Goal: Task Accomplishment & Management: Manage account settings

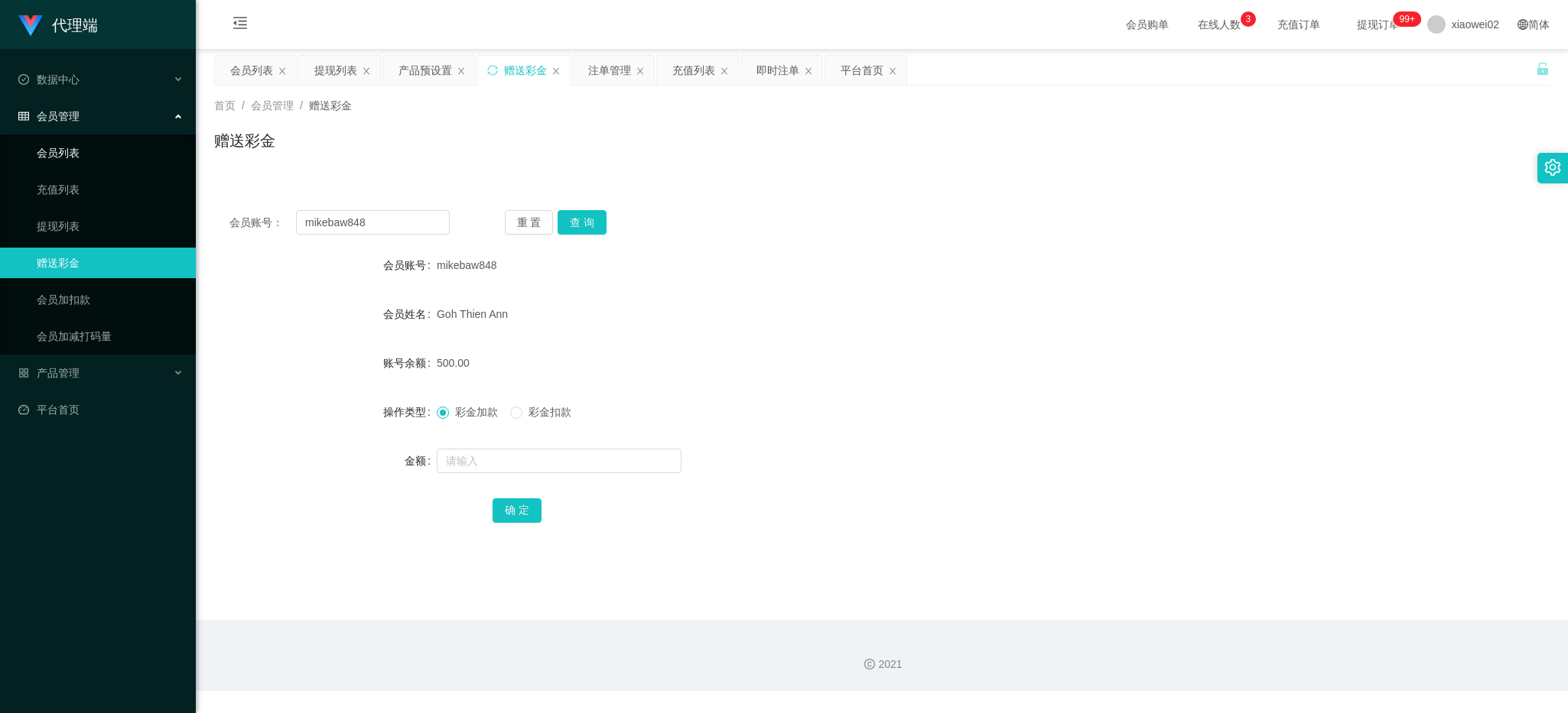
click at [120, 142] on link "会员列表" at bounding box center [109, 152] width 147 height 30
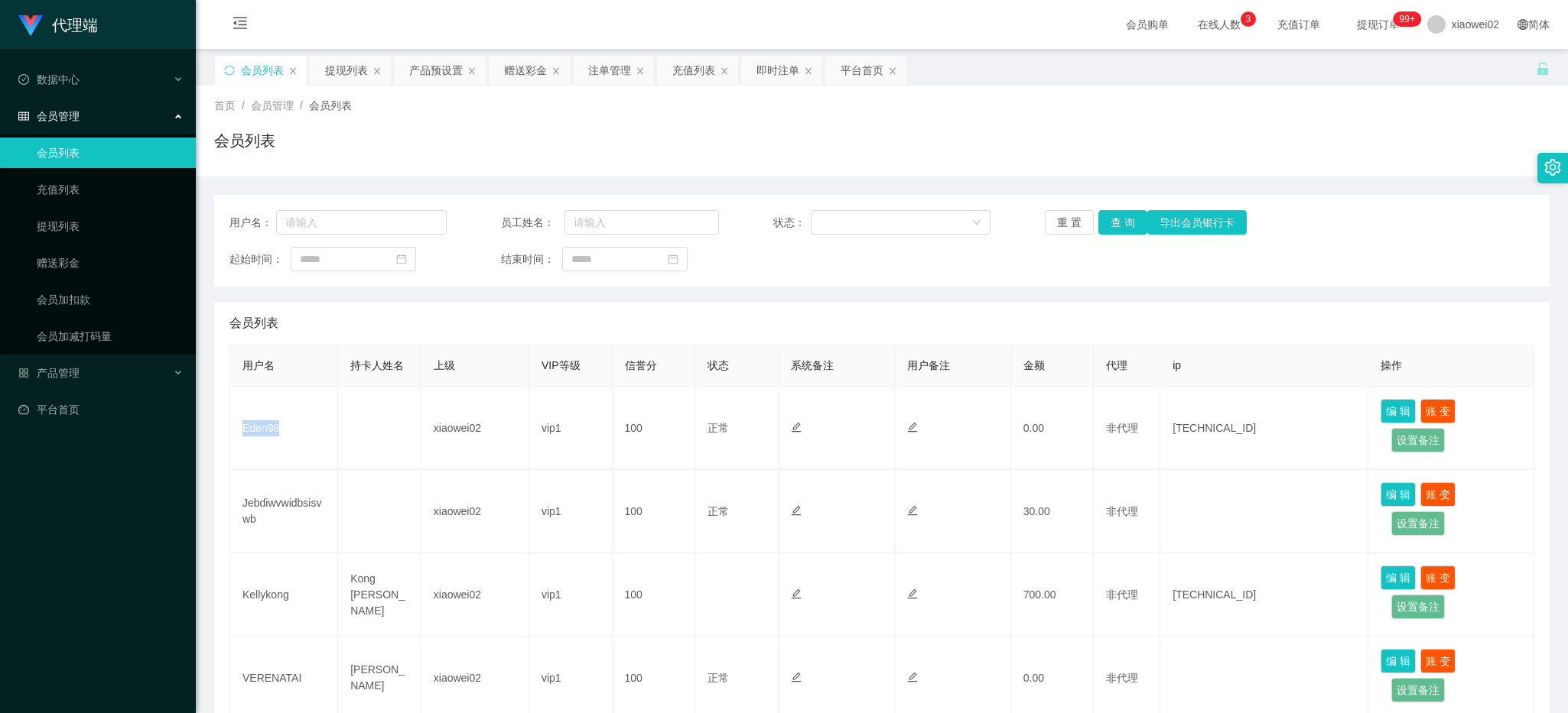
scroll to position [127, 0]
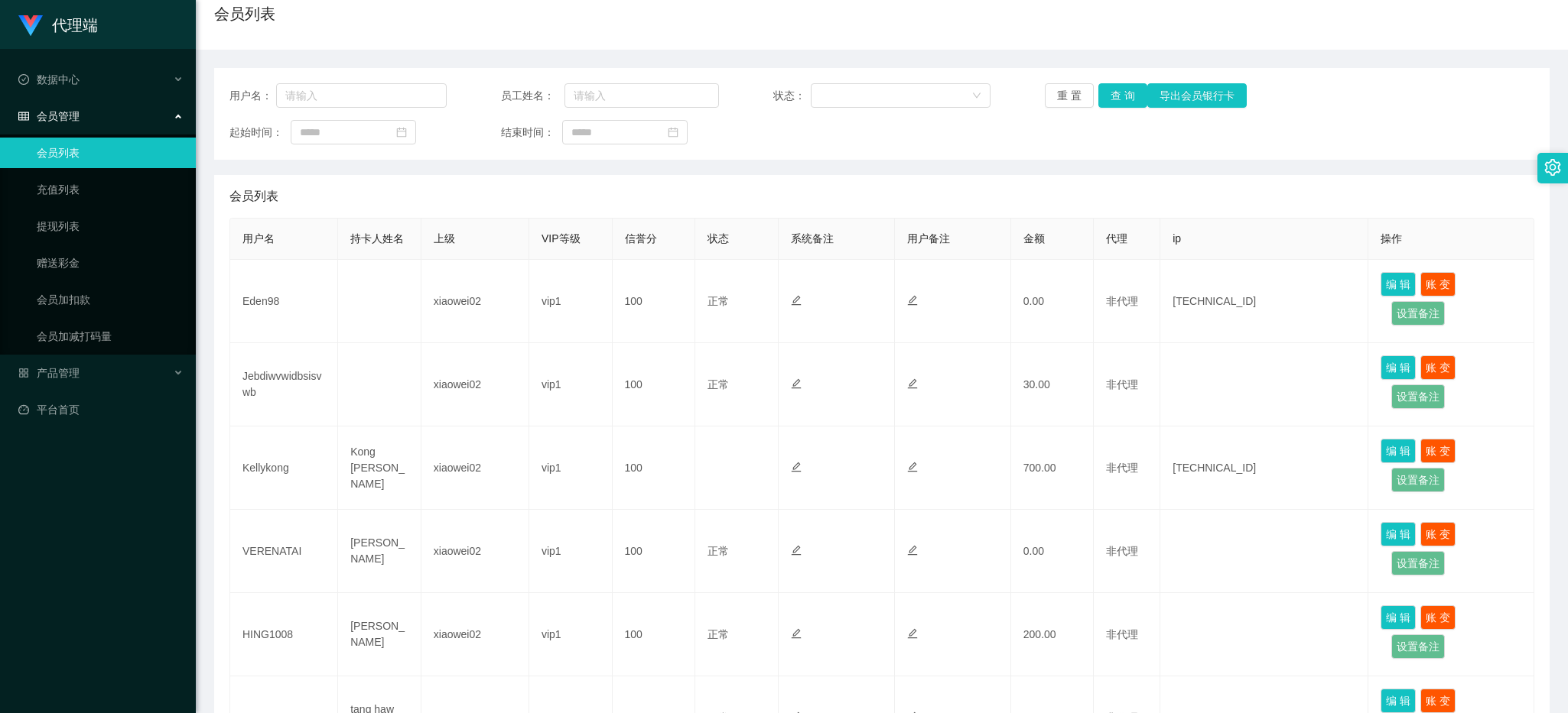
click at [844, 47] on div "首页 / 会员管理 / 会员列表 / 会员列表" at bounding box center [881, 4] width 1372 height 91
click at [846, 55] on div "用户名： 员工姓名： 状态： 重 置 查 询 导出会员银行卡 起始时间： 结束时间： 会员列表 用户名 持卡人姓名 上级 VIP等级 信誉分 状态 系统备注 …" at bounding box center [881, 596] width 1335 height 1093
click at [50, 367] on span "产品管理" at bounding box center [49, 373] width 61 height 12
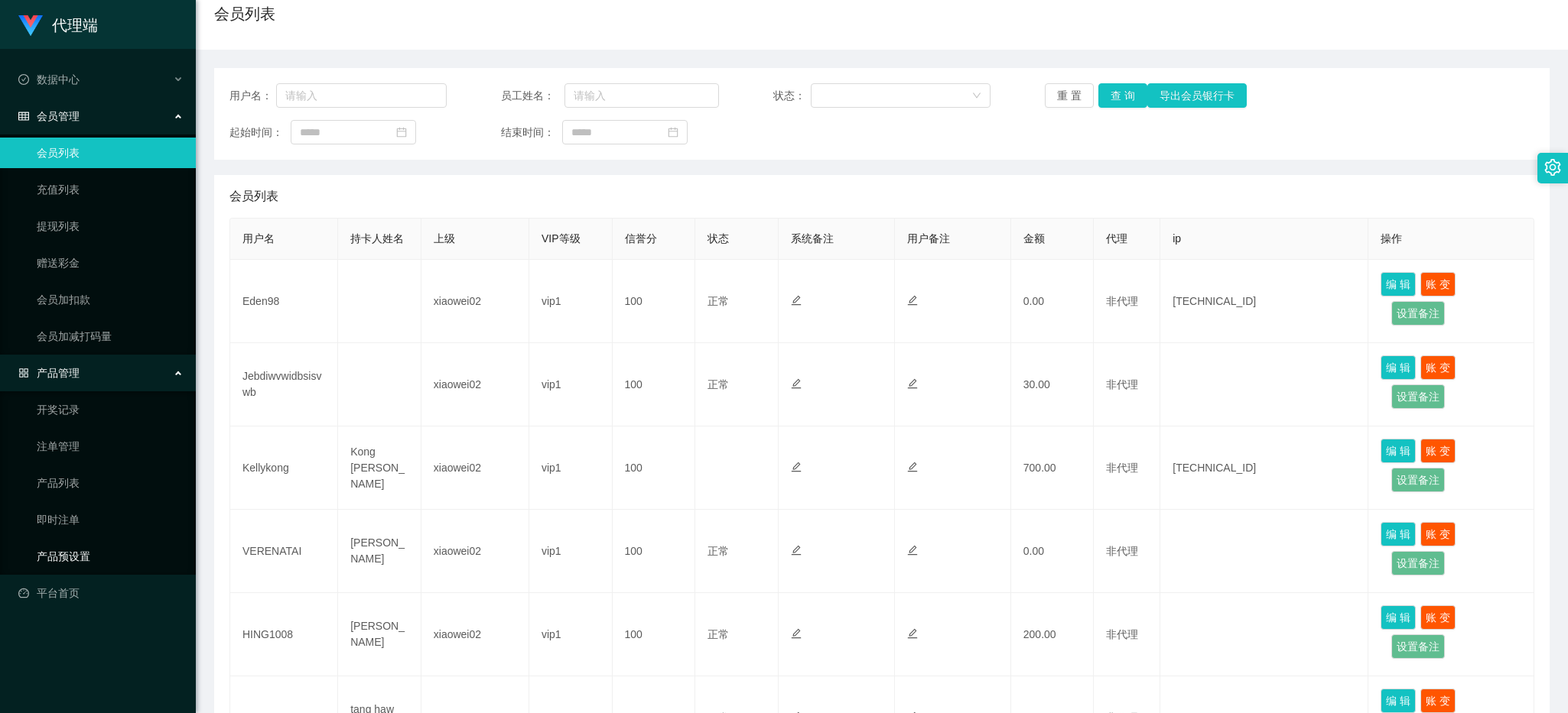
click at [74, 563] on link "产品预设置" at bounding box center [109, 556] width 147 height 30
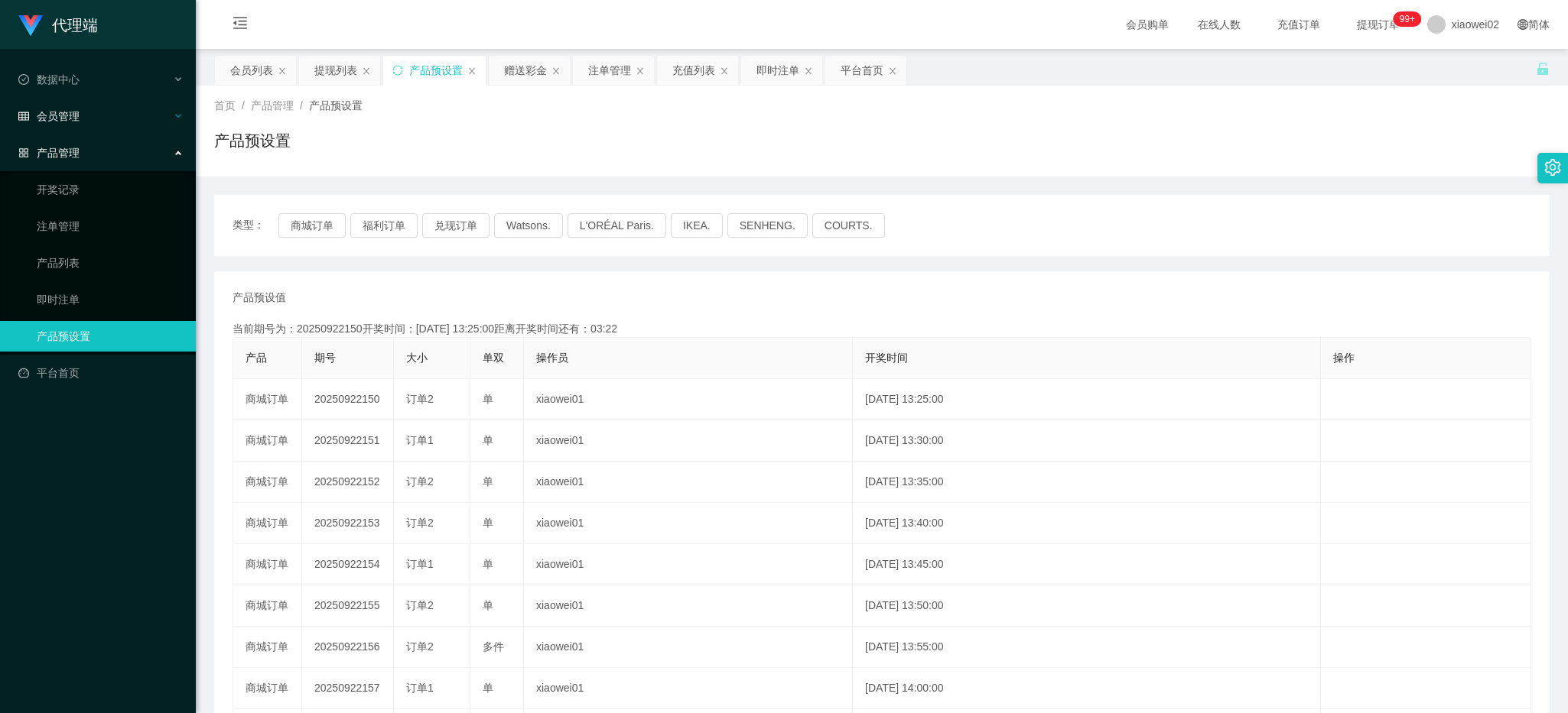
click at [73, 115] on span "会员管理" at bounding box center [49, 116] width 61 height 12
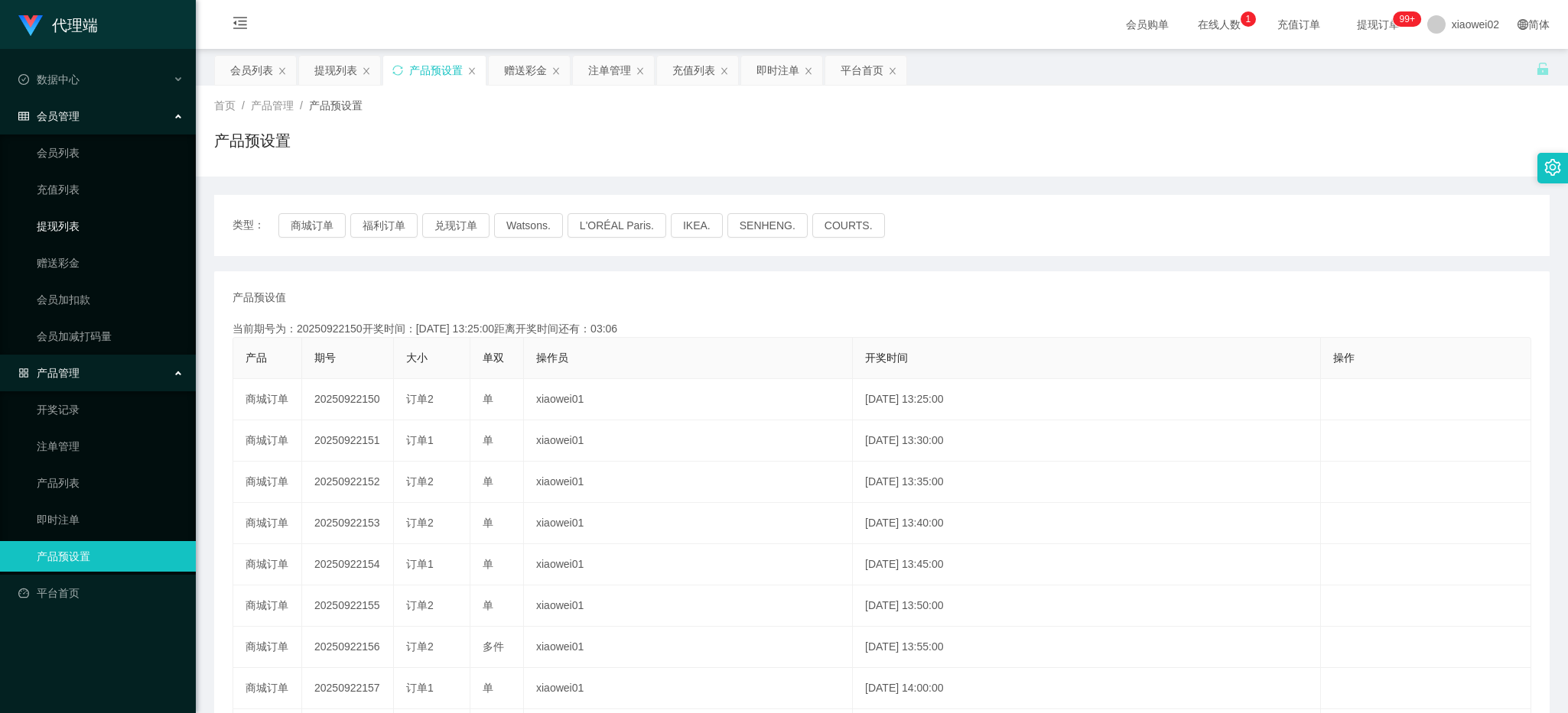
click at [92, 239] on link "提现列表" at bounding box center [109, 226] width 147 height 30
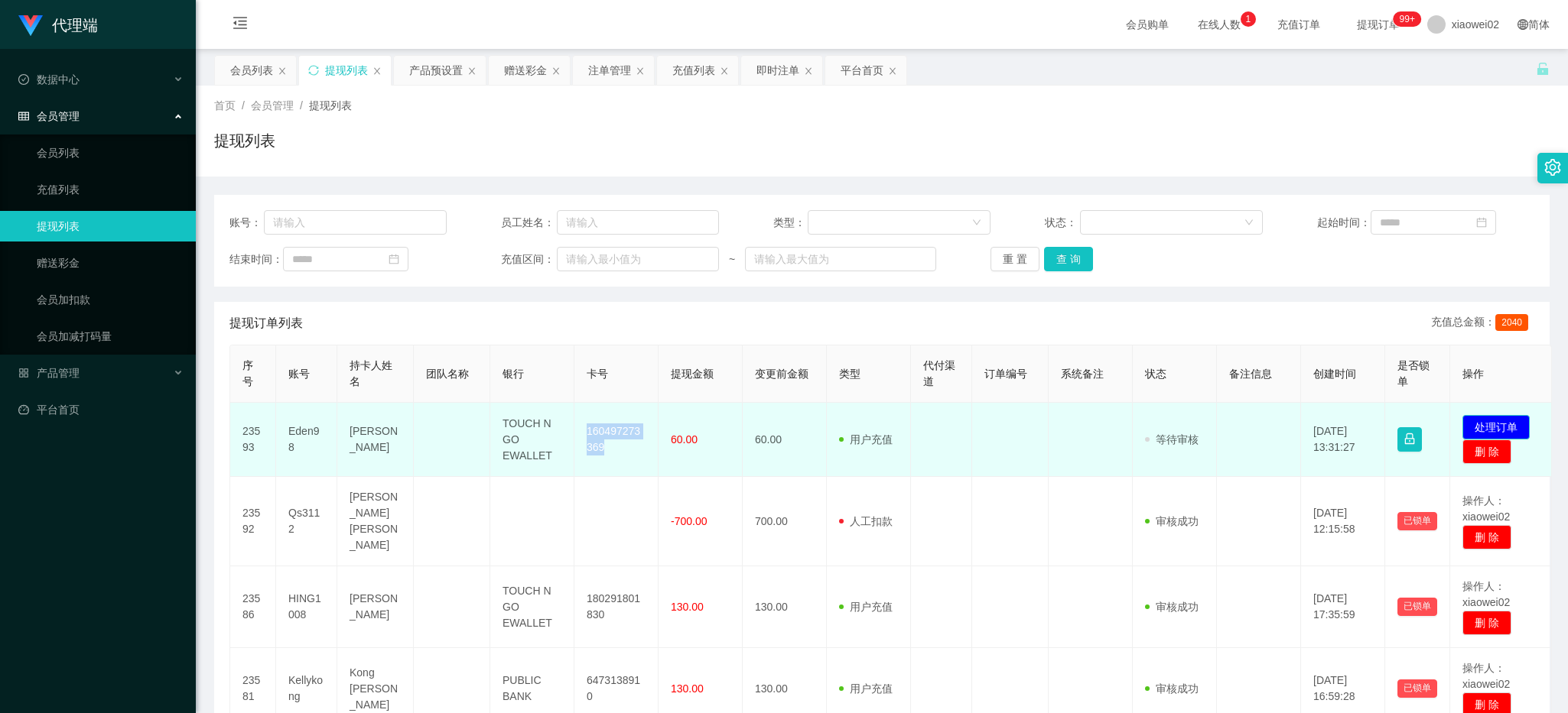
click at [1508, 421] on button "处理订单" at bounding box center [1495, 427] width 67 height 25
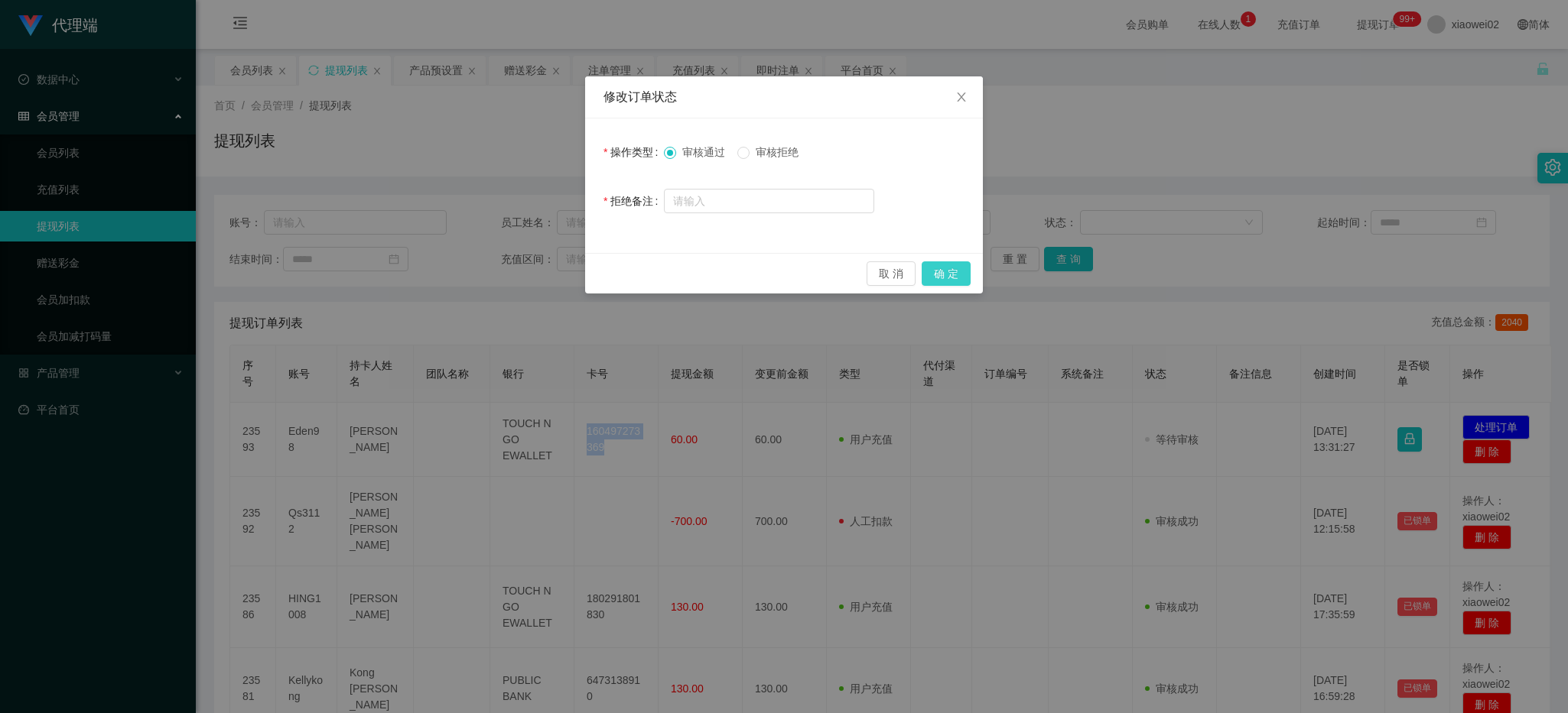
click at [946, 264] on button "确 定" at bounding box center [946, 273] width 49 height 25
